Goal: Transaction & Acquisition: Download file/media

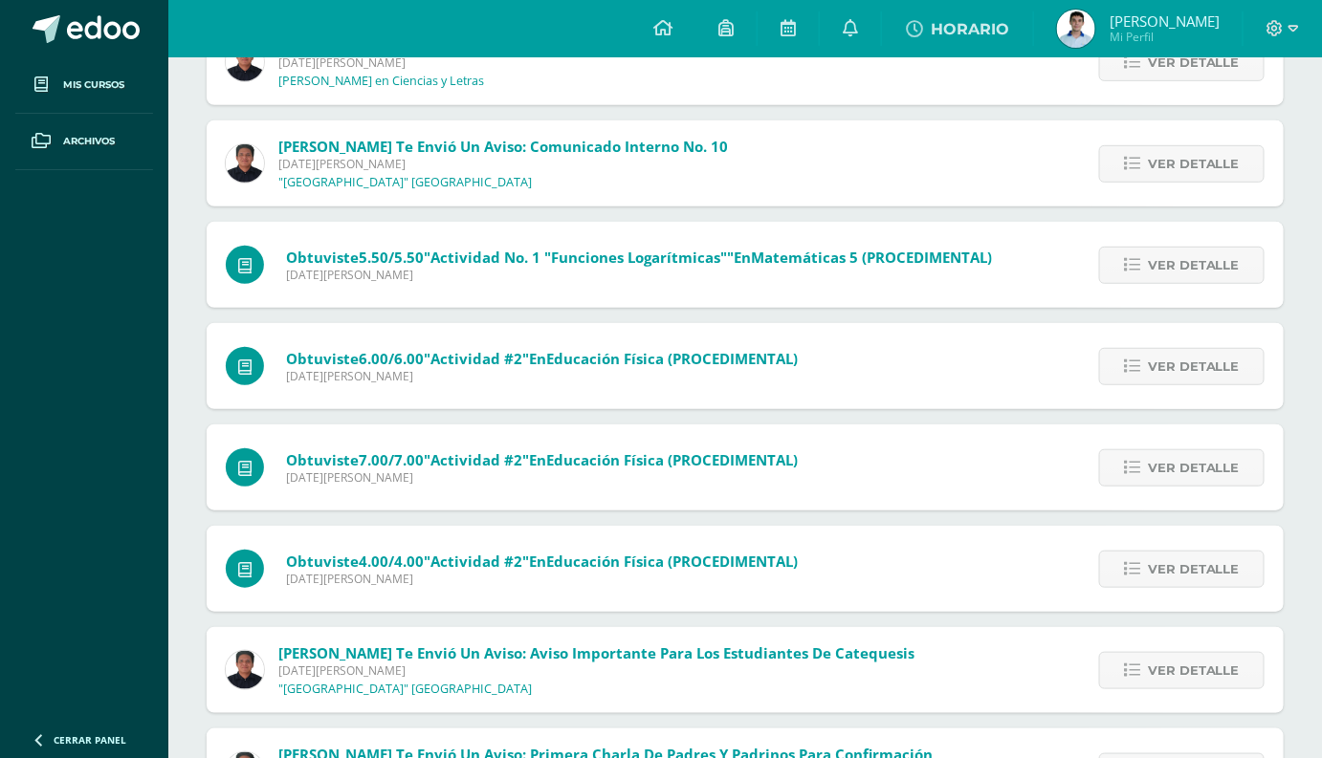
scroll to position [86, 0]
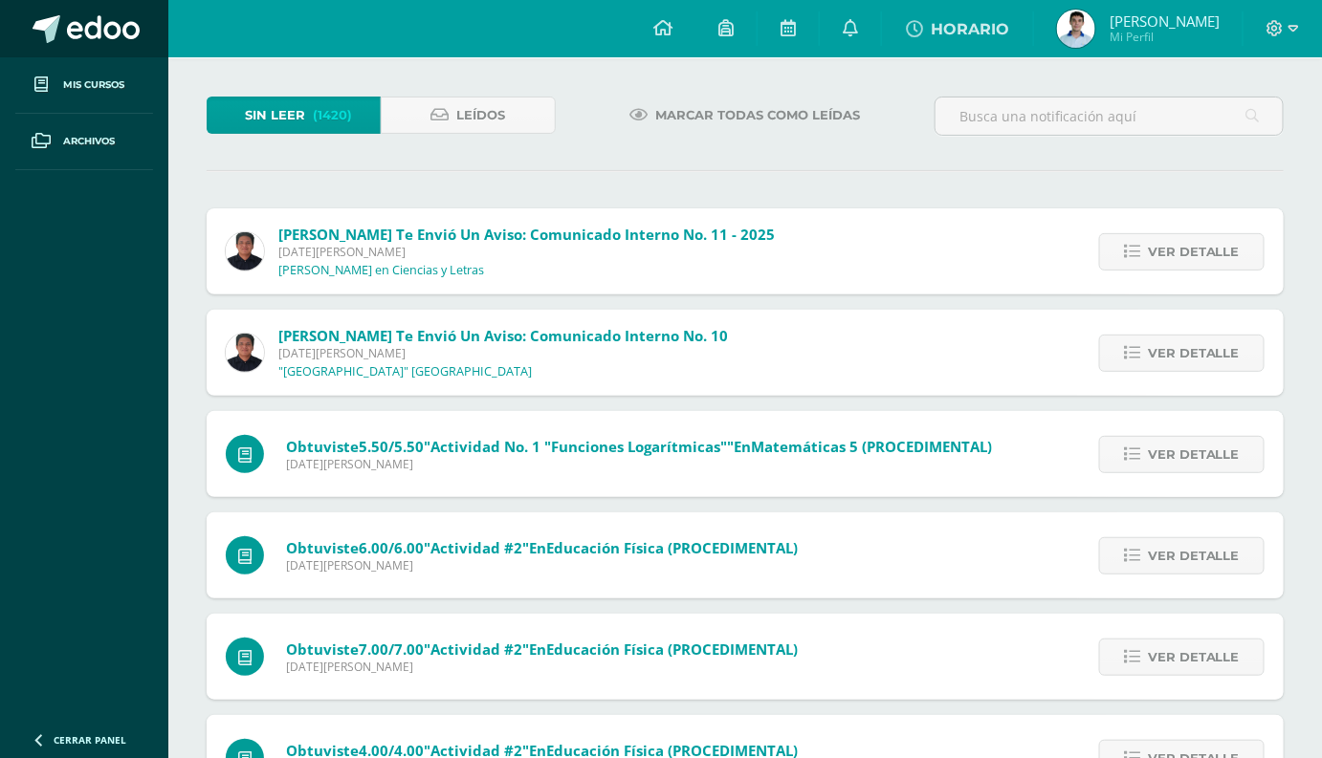
click at [98, 27] on span at bounding box center [103, 29] width 73 height 29
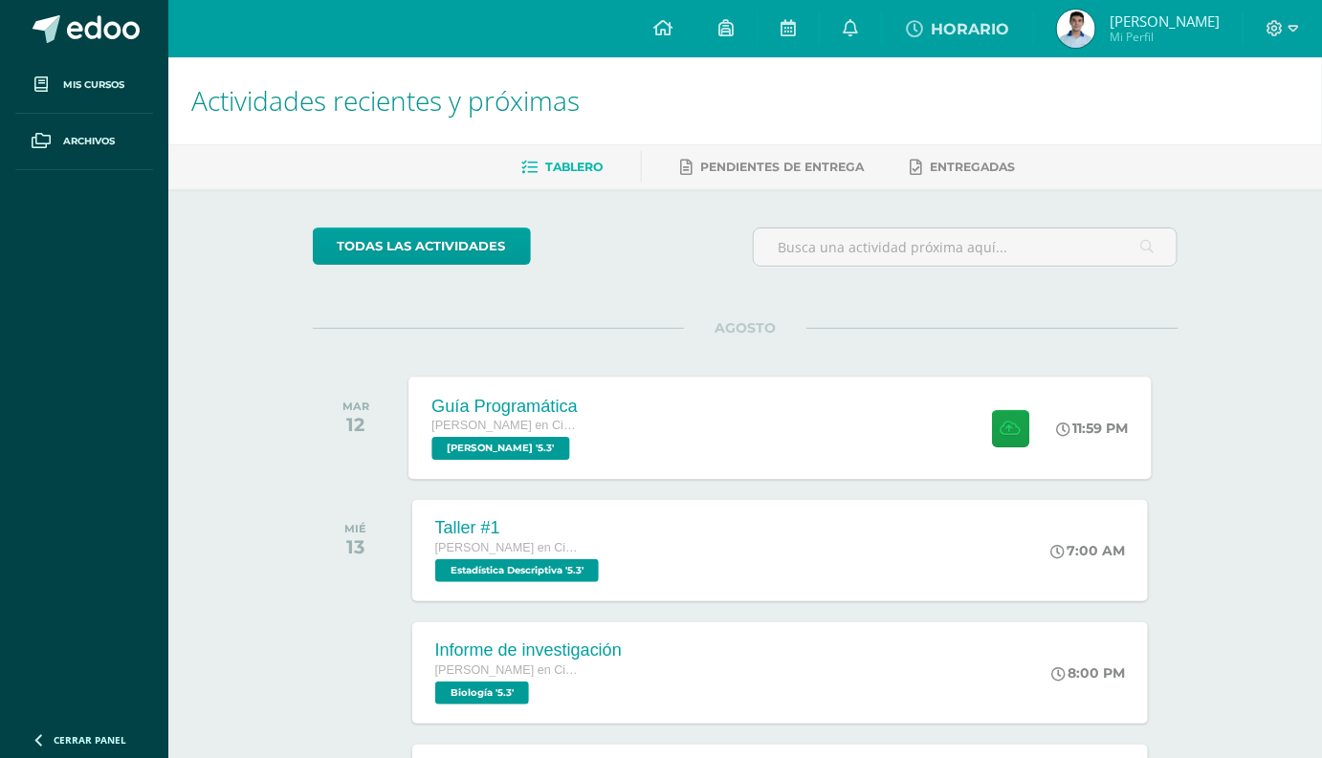
click at [755, 404] on div "Guía Programática Quinto Bachillerato en Ciencias y Letras PEREL '5.3' 11:59 PM…" at bounding box center [779, 428] width 743 height 102
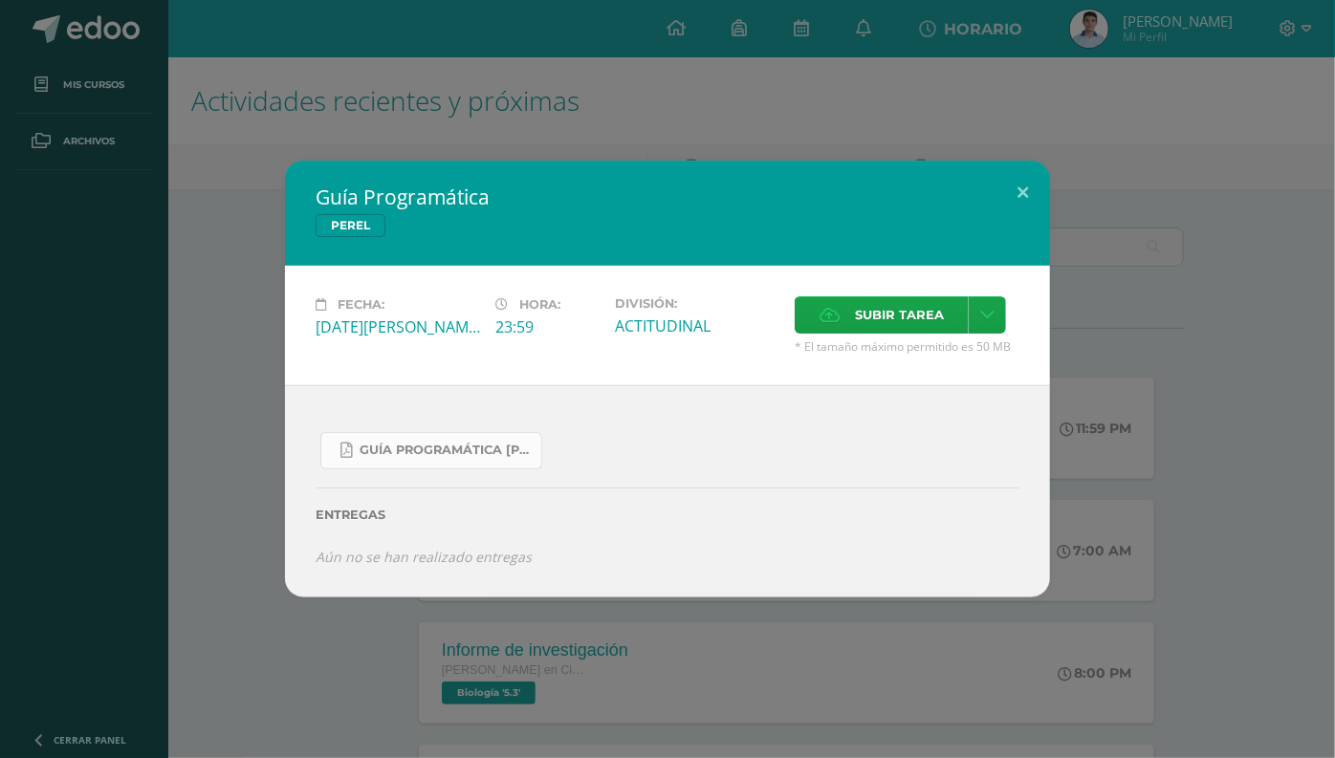
click at [465, 456] on span "Guía Programática [PERSON_NAME] 5toBach - Bloque 3 - Profe. [PERSON_NAME].pdf" at bounding box center [446, 450] width 172 height 15
click at [1033, 179] on button at bounding box center [1023, 193] width 55 height 65
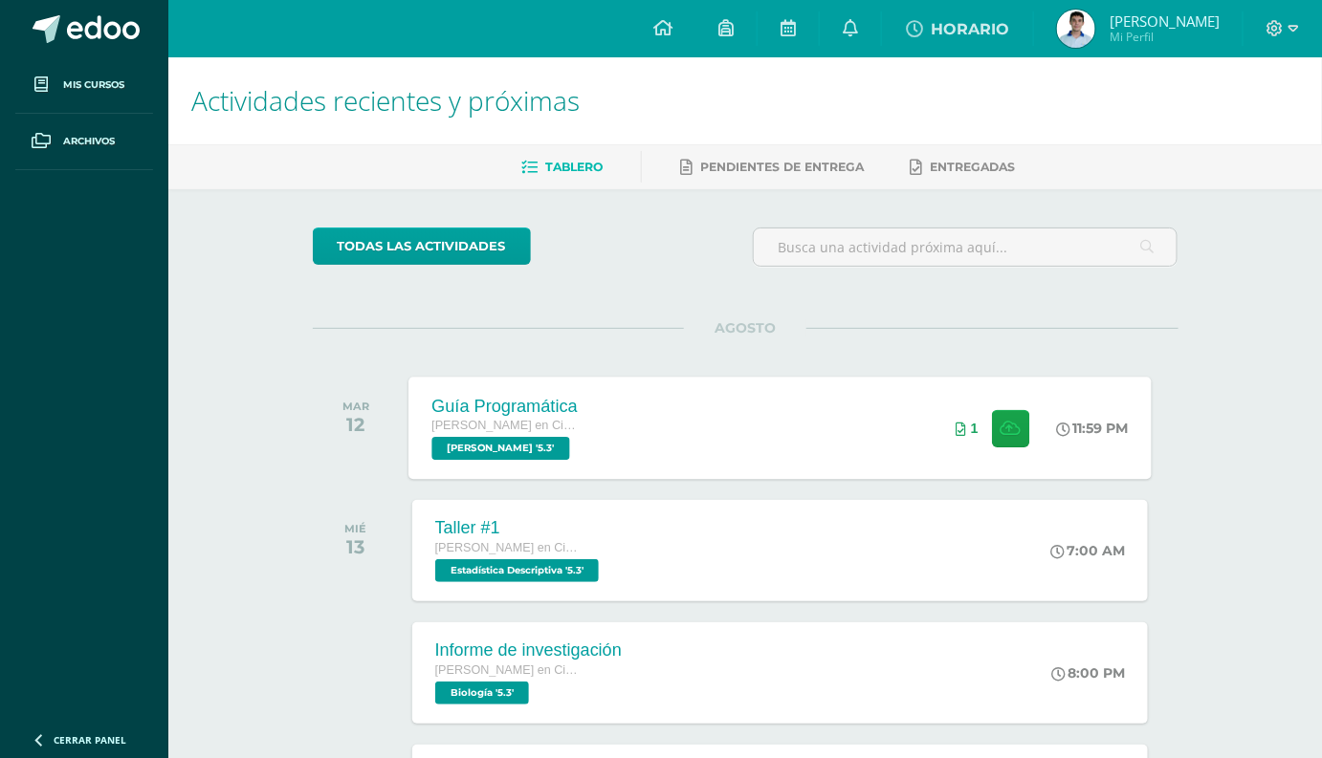
click at [584, 404] on div "Guía Programática [PERSON_NAME] en Ciencias y Letras [PERSON_NAME] '5.3'" at bounding box center [504, 428] width 192 height 102
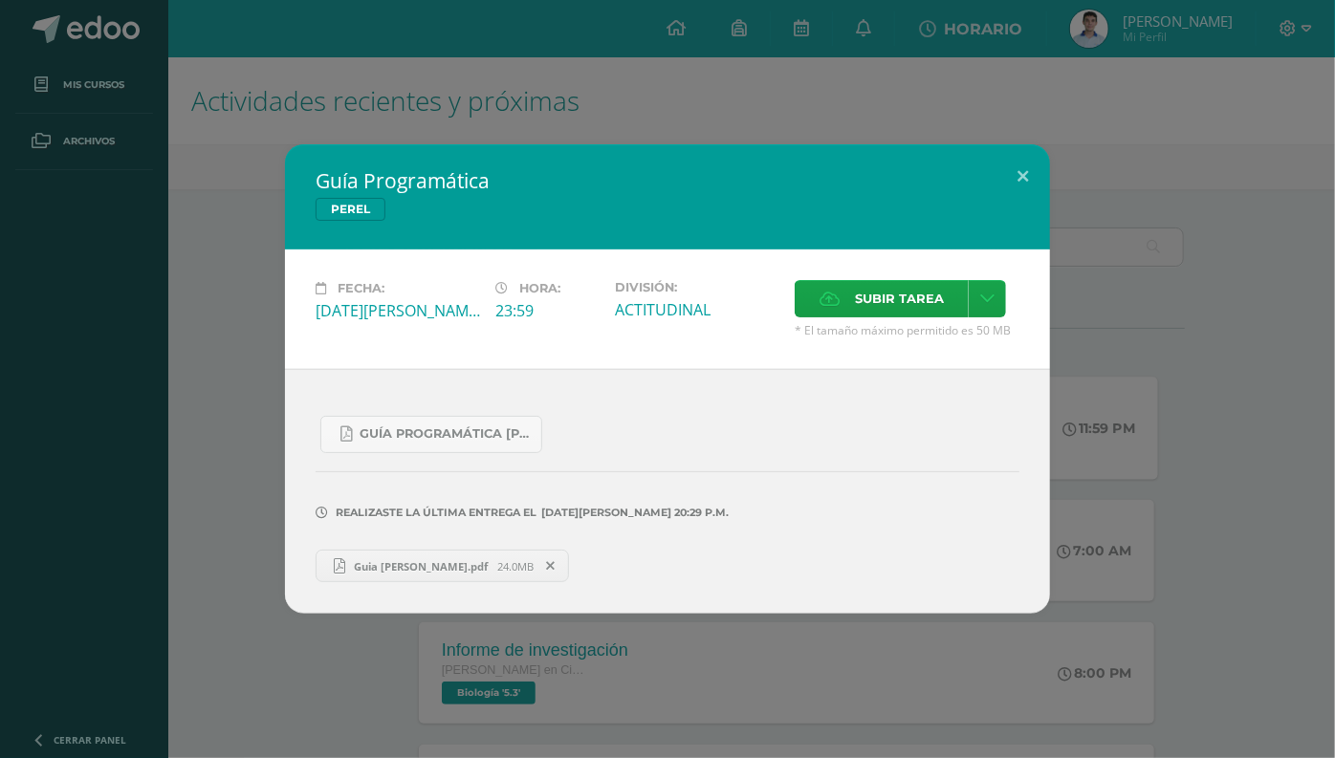
click at [384, 565] on span "Guia [PERSON_NAME].pdf" at bounding box center [421, 566] width 153 height 14
click at [1013, 182] on button at bounding box center [1023, 176] width 55 height 65
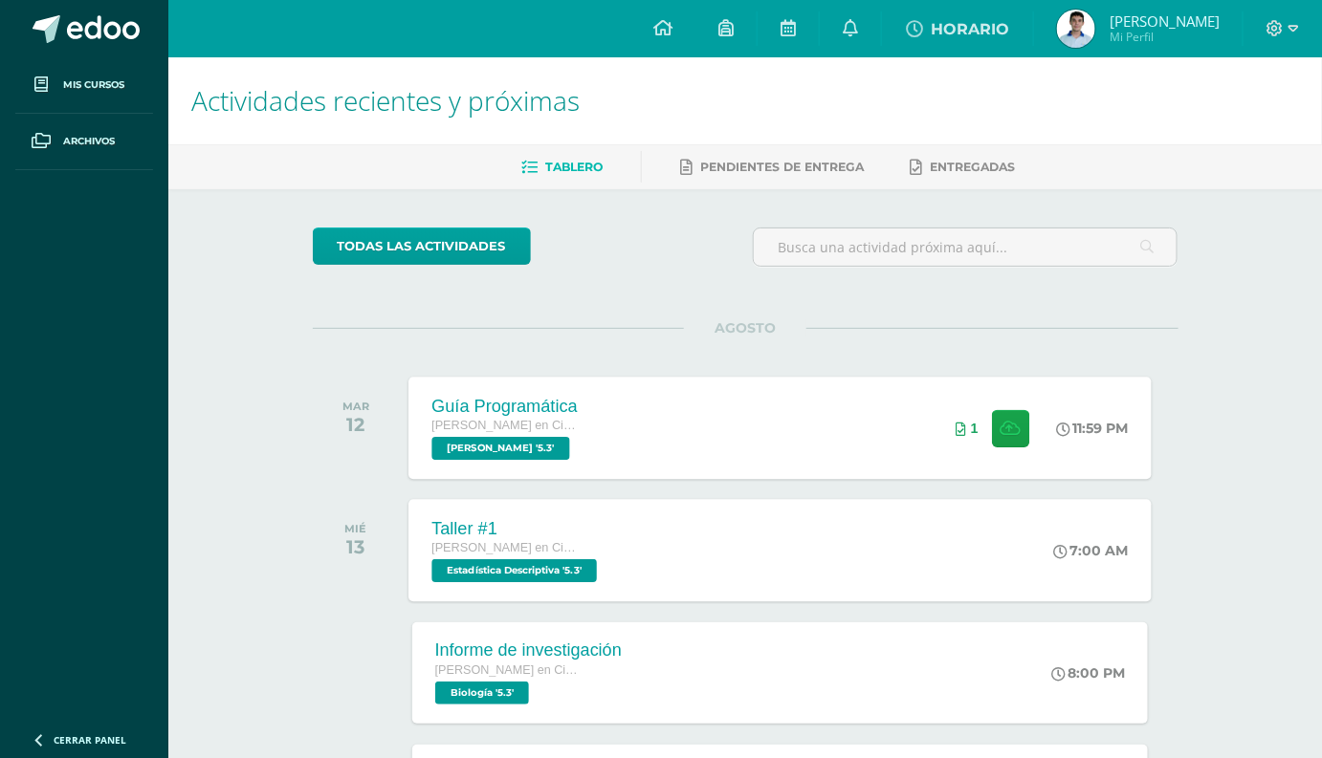
click at [600, 519] on div "Taller #1" at bounding box center [516, 528] width 170 height 20
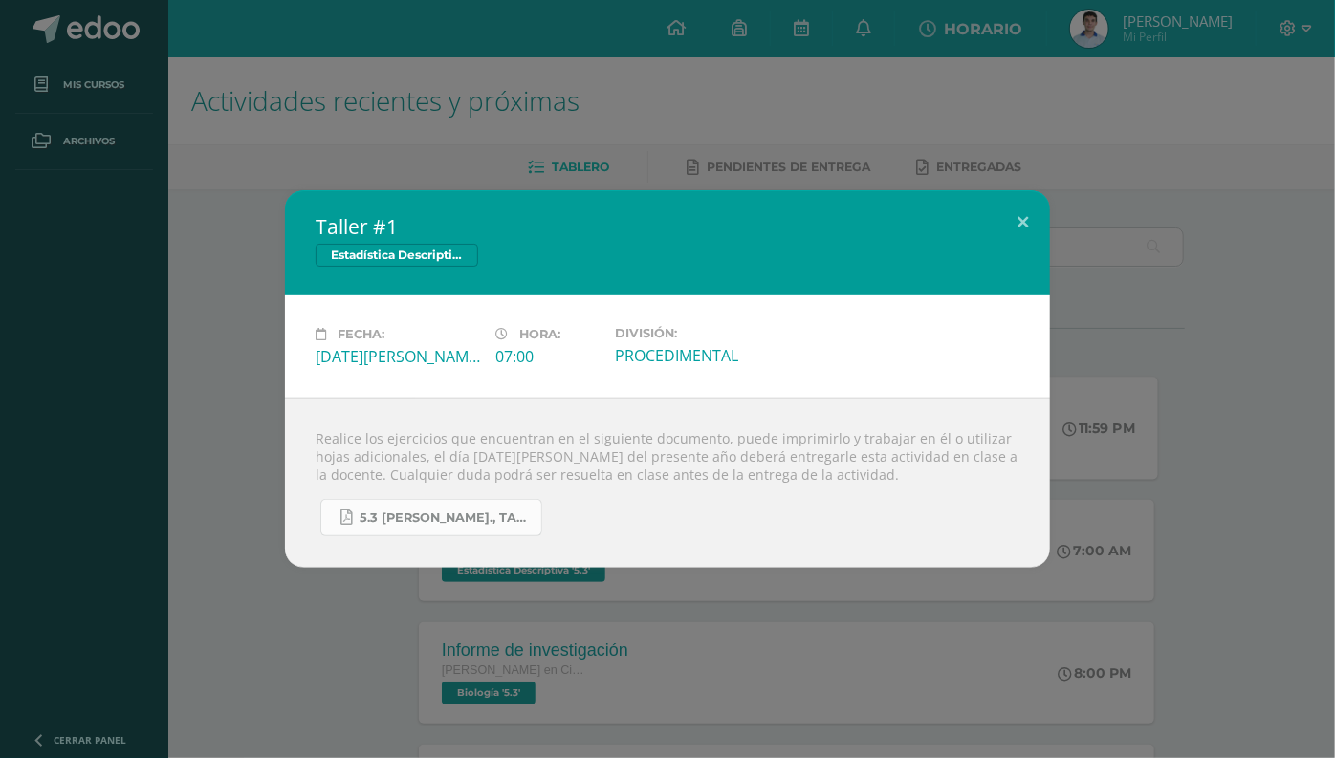
click at [451, 528] on link "5.3 [PERSON_NAME]., Taller #1 - Estadística.pdf" at bounding box center [431, 517] width 222 height 37
